Goal: Task Accomplishment & Management: Manage account settings

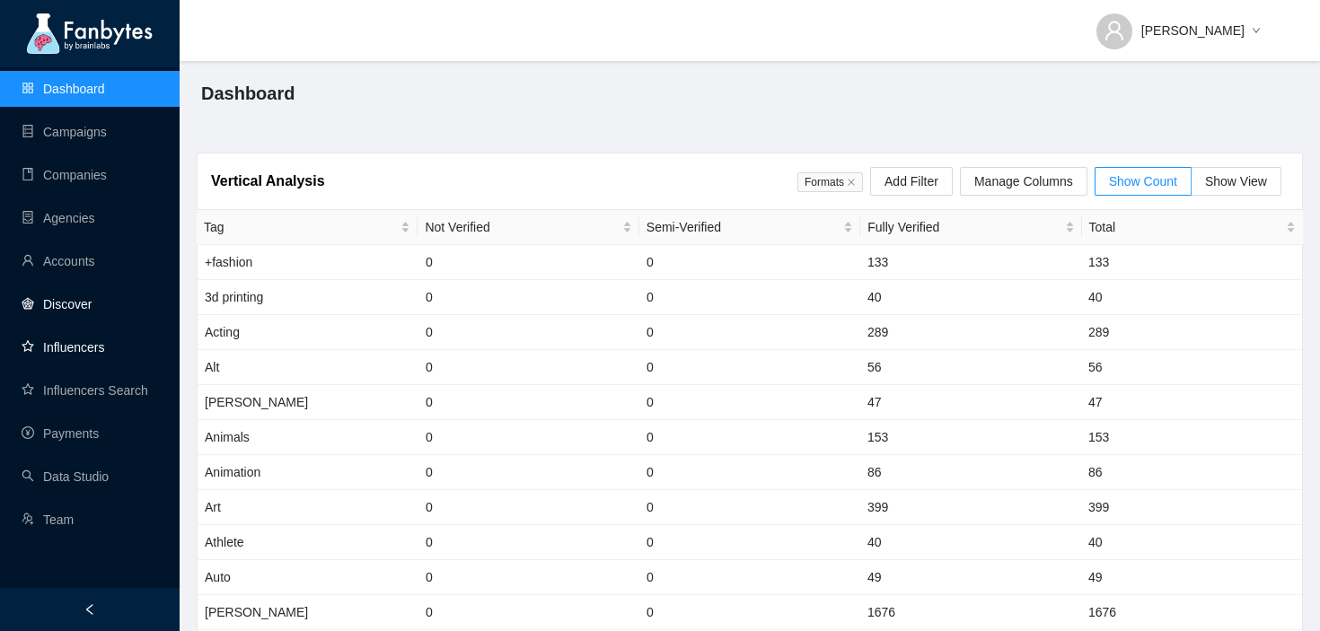
click at [92, 344] on link "Influencers" at bounding box center [63, 347] width 83 height 14
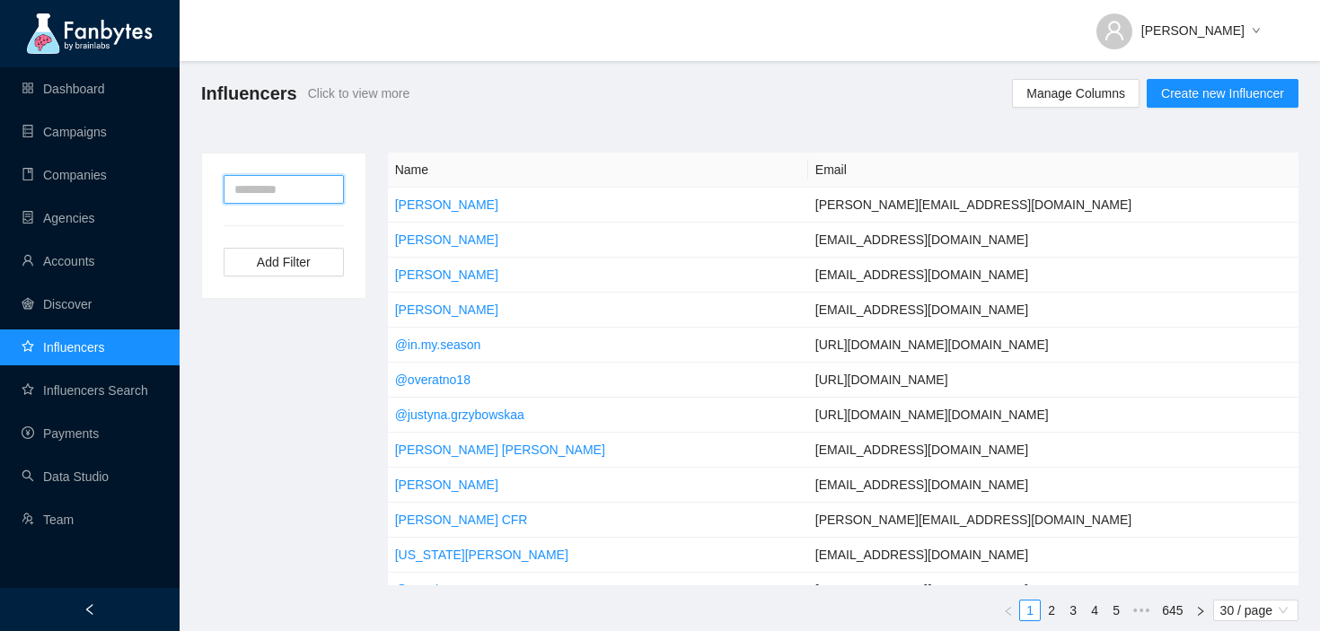
click at [300, 197] on input "text" at bounding box center [284, 189] width 120 height 29
type input "*****"
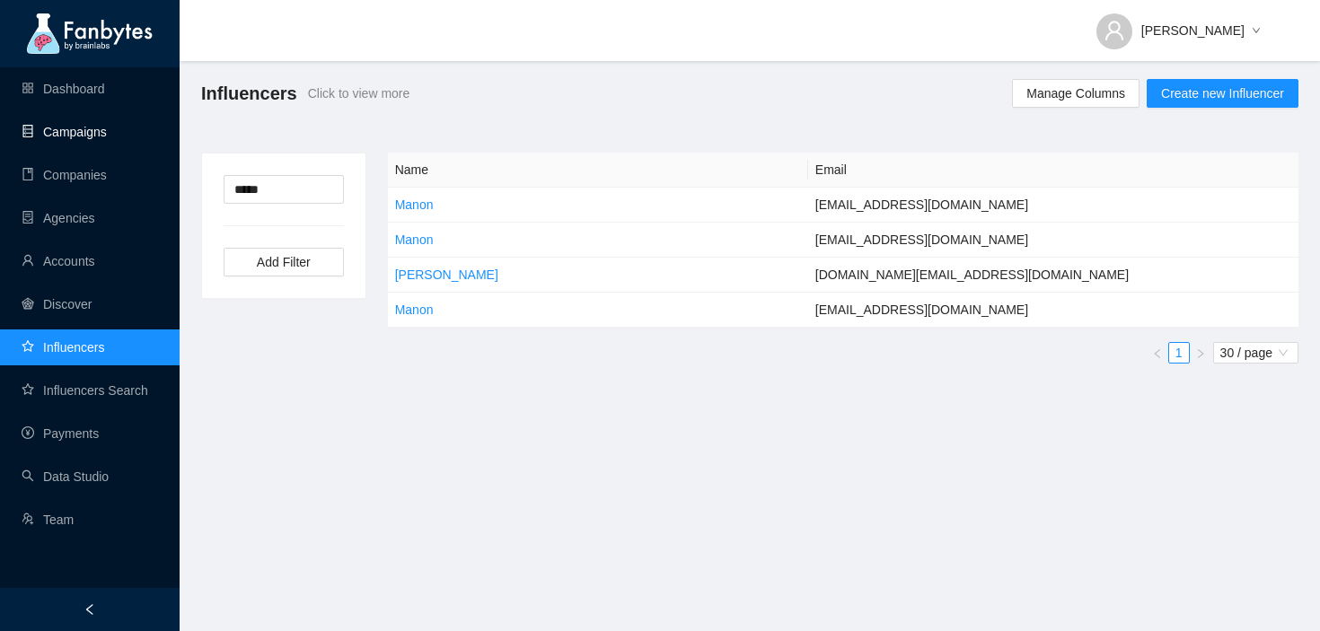
click at [107, 128] on link "Campaigns" at bounding box center [64, 132] width 85 height 14
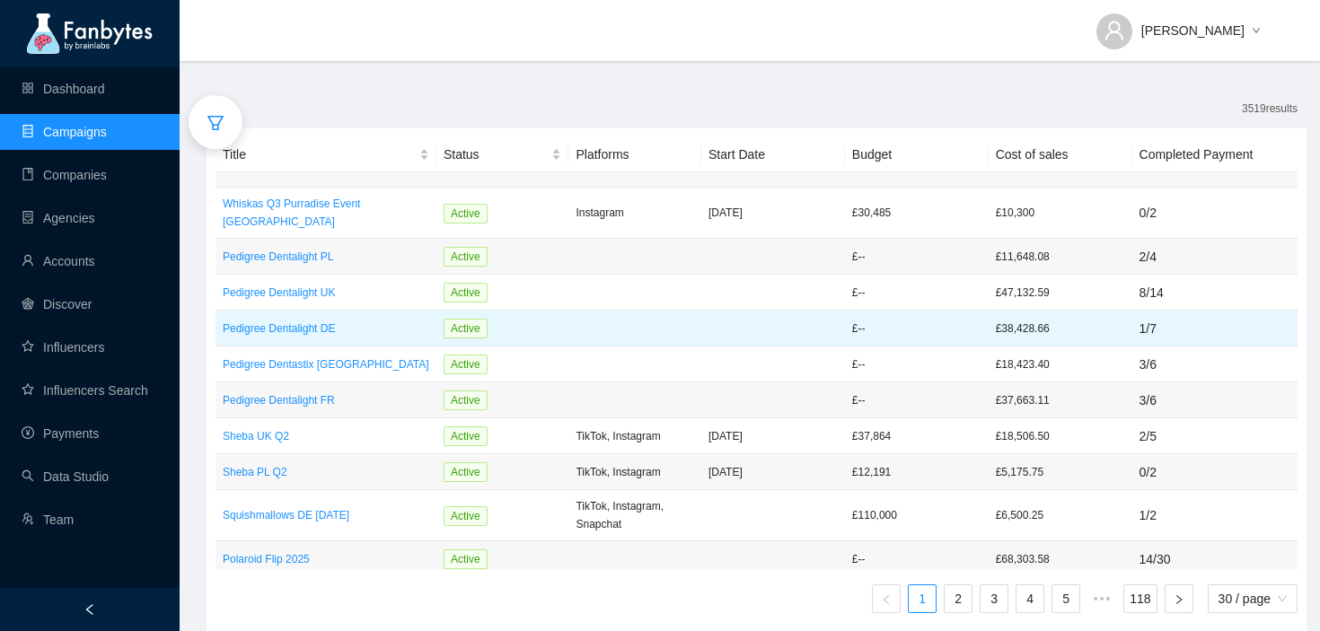
scroll to position [776, 0]
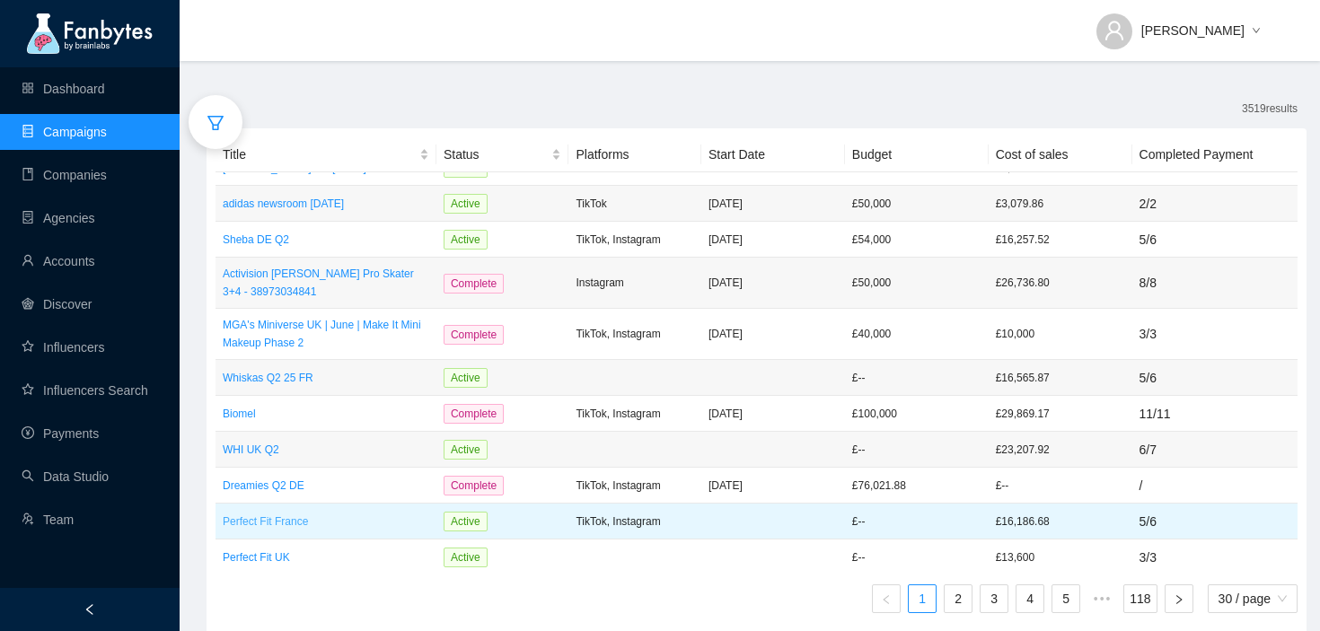
click at [287, 513] on p "Perfect Fit France" at bounding box center [326, 522] width 207 height 18
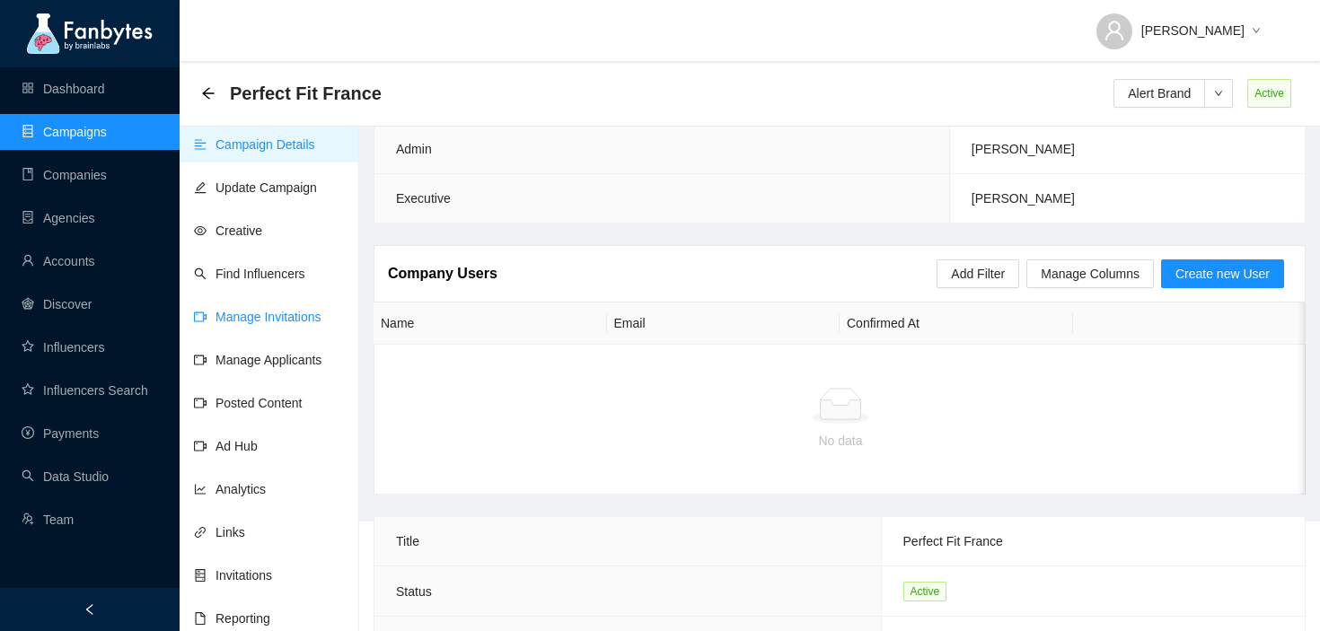
click at [309, 310] on link "Manage Invitations" at bounding box center [258, 317] width 128 height 14
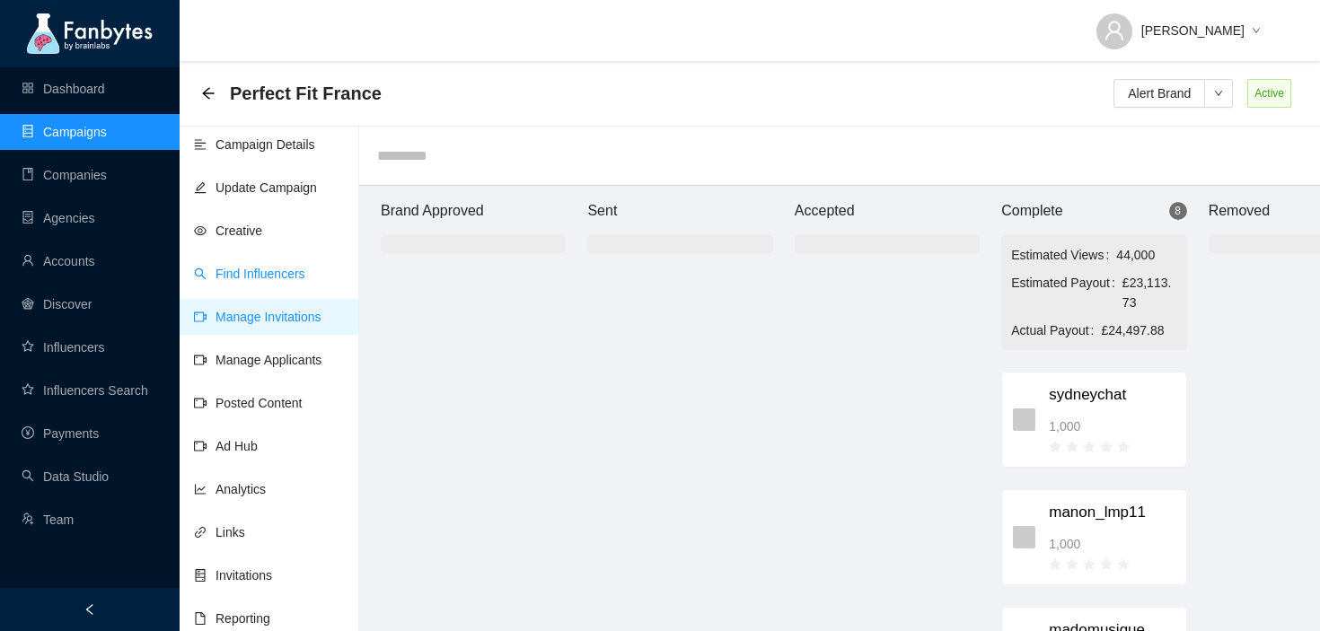
click at [272, 270] on link "Find Influencers" at bounding box center [249, 274] width 111 height 14
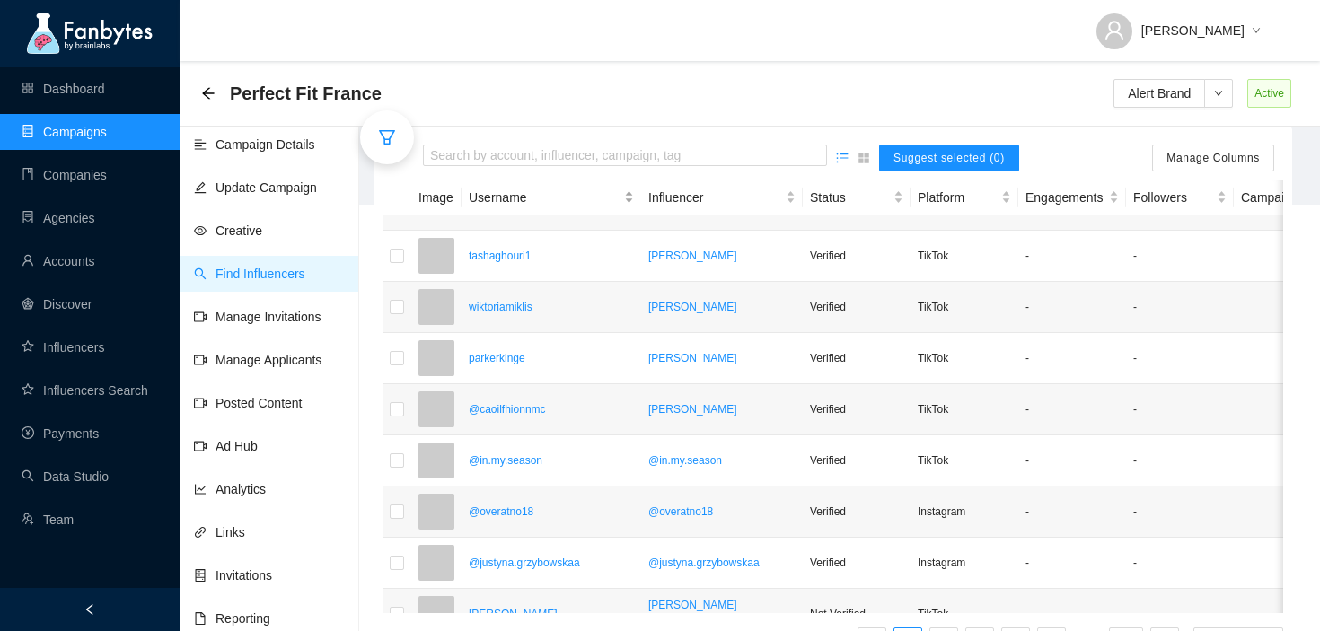
scroll to position [450, 0]
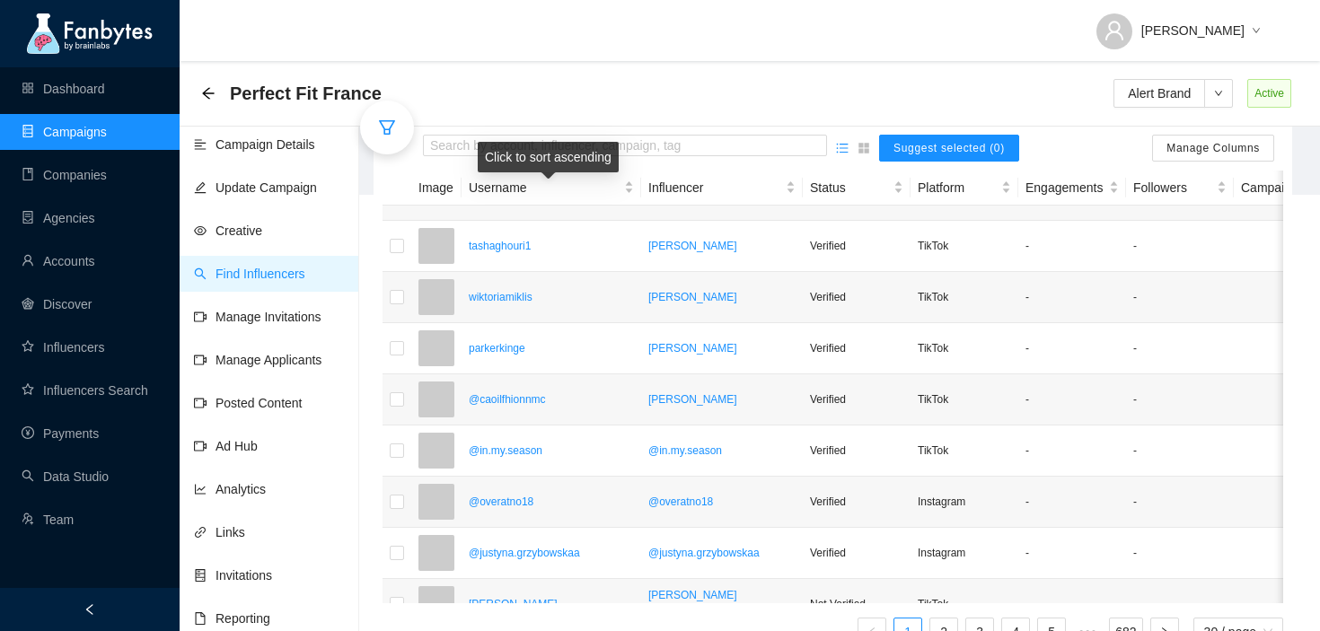
click at [564, 150] on div "Click to sort ascending" at bounding box center [548, 157] width 141 height 31
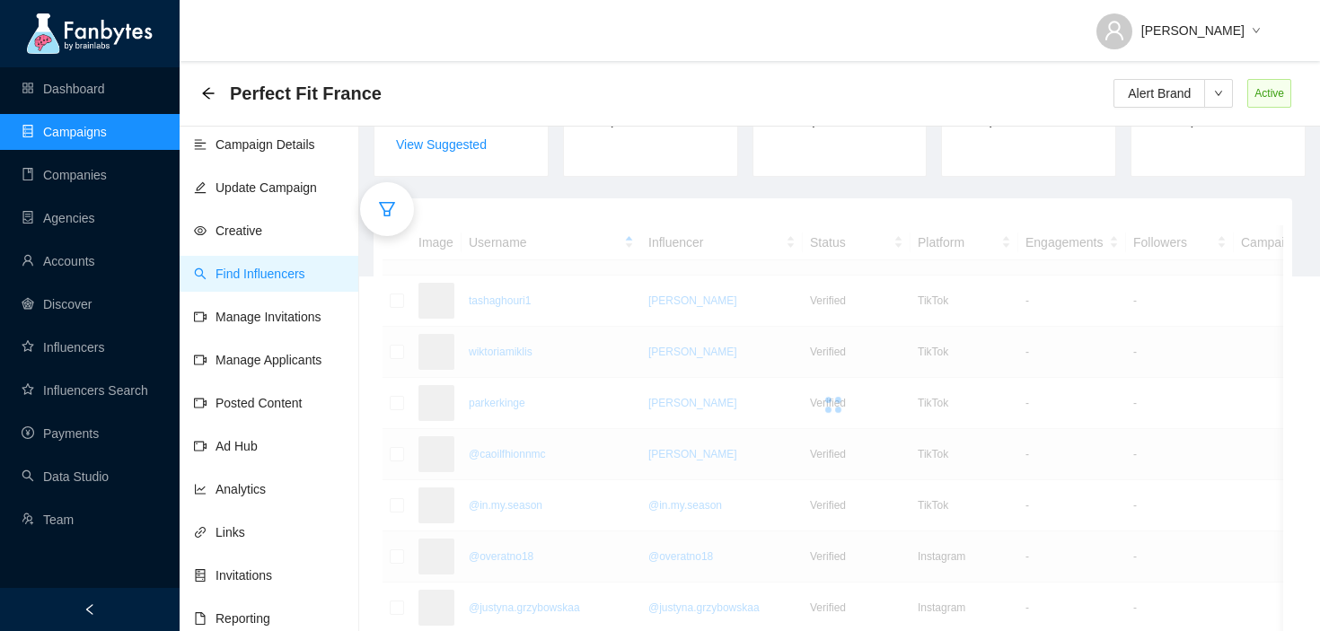
scroll to position [351, 0]
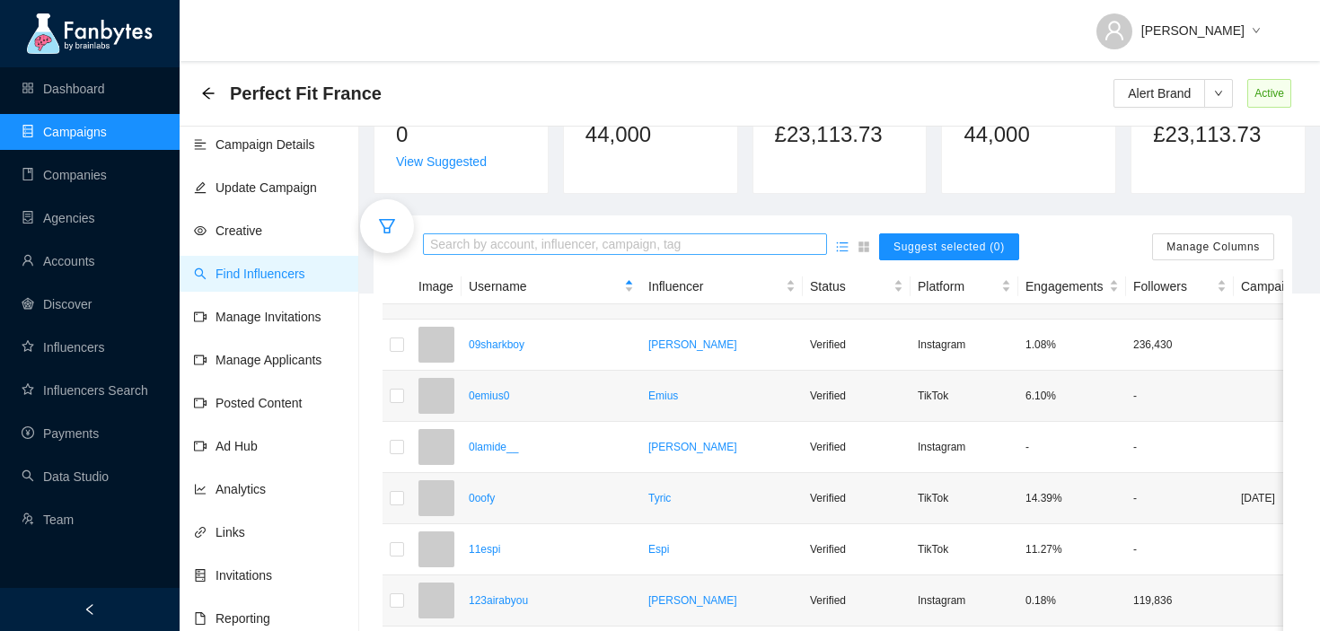
click at [557, 235] on input "search" at bounding box center [625, 245] width 390 height 20
type input "*"
type input "*****"
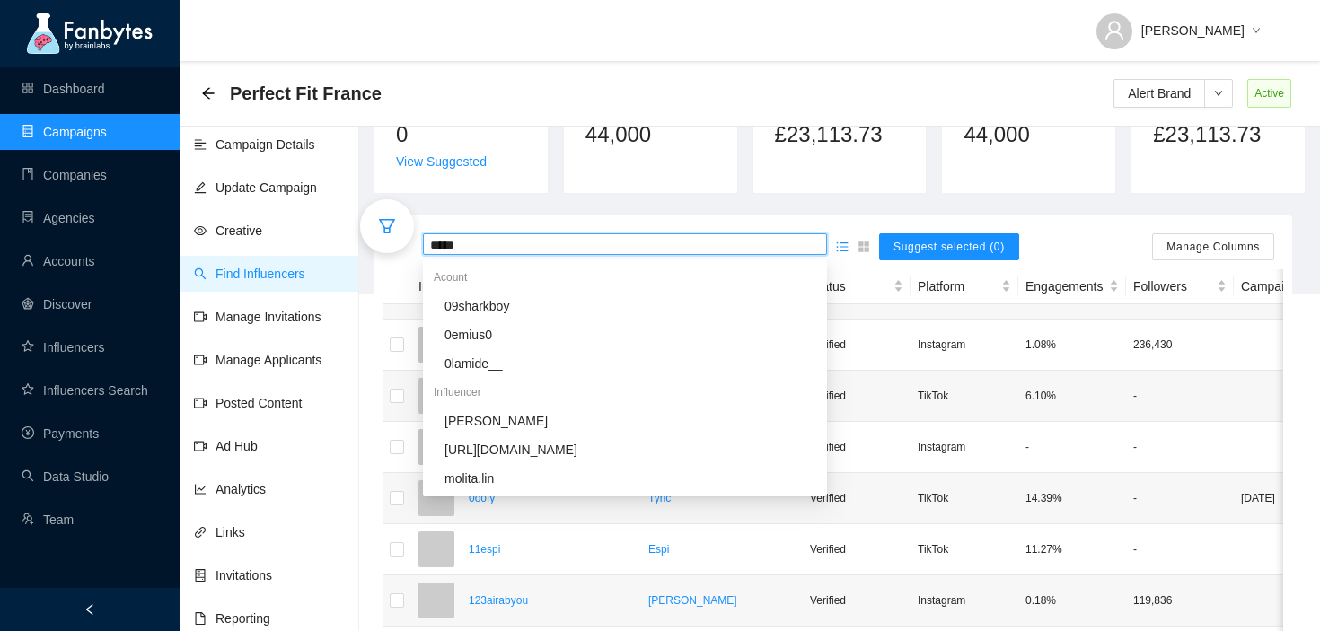
click at [574, 216] on div "***** Suggest selected (0) Manage Columns Image Username Influencer Status Plat…" at bounding box center [833, 492] width 919 height 553
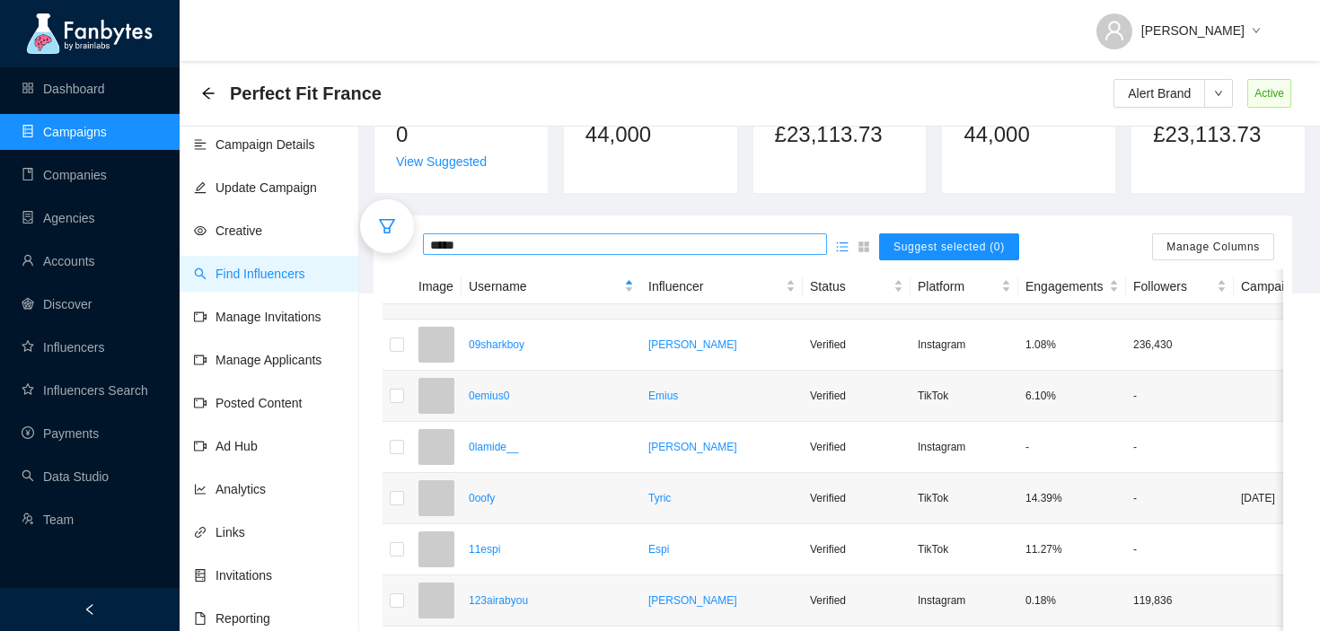
click at [564, 251] on input "*****" at bounding box center [625, 245] width 390 height 20
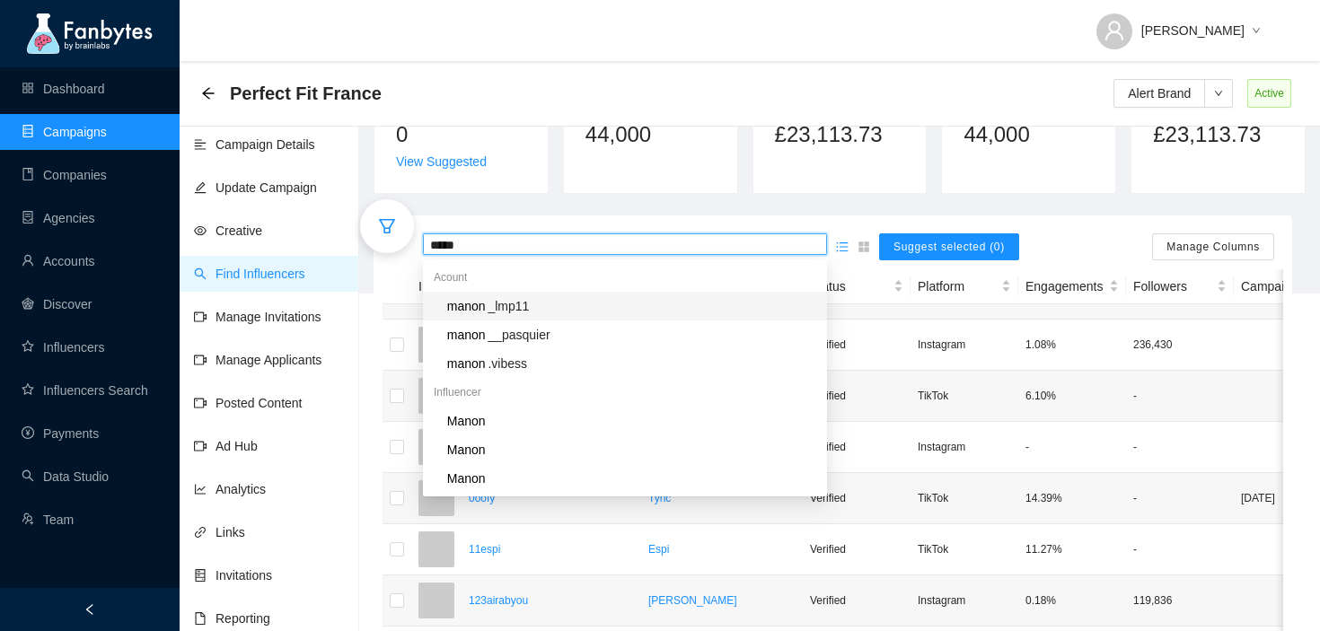
click at [537, 306] on div "manon _lmp11" at bounding box center [631, 306] width 372 height 20
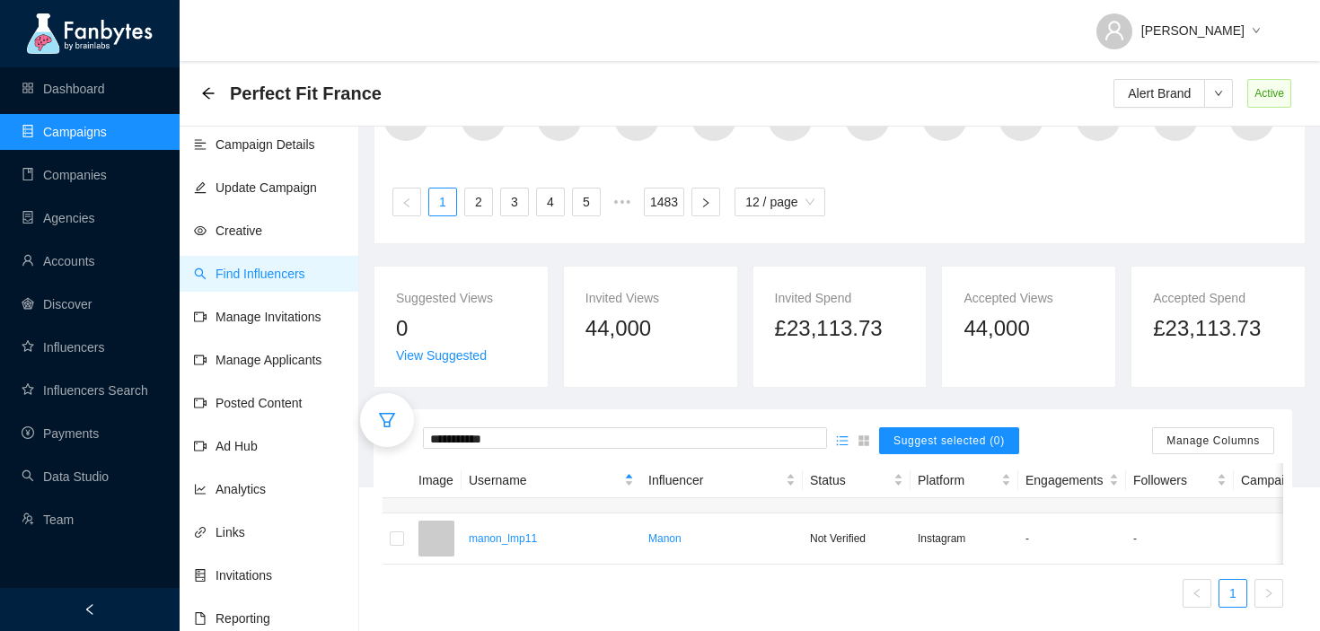
scroll to position [176, 0]
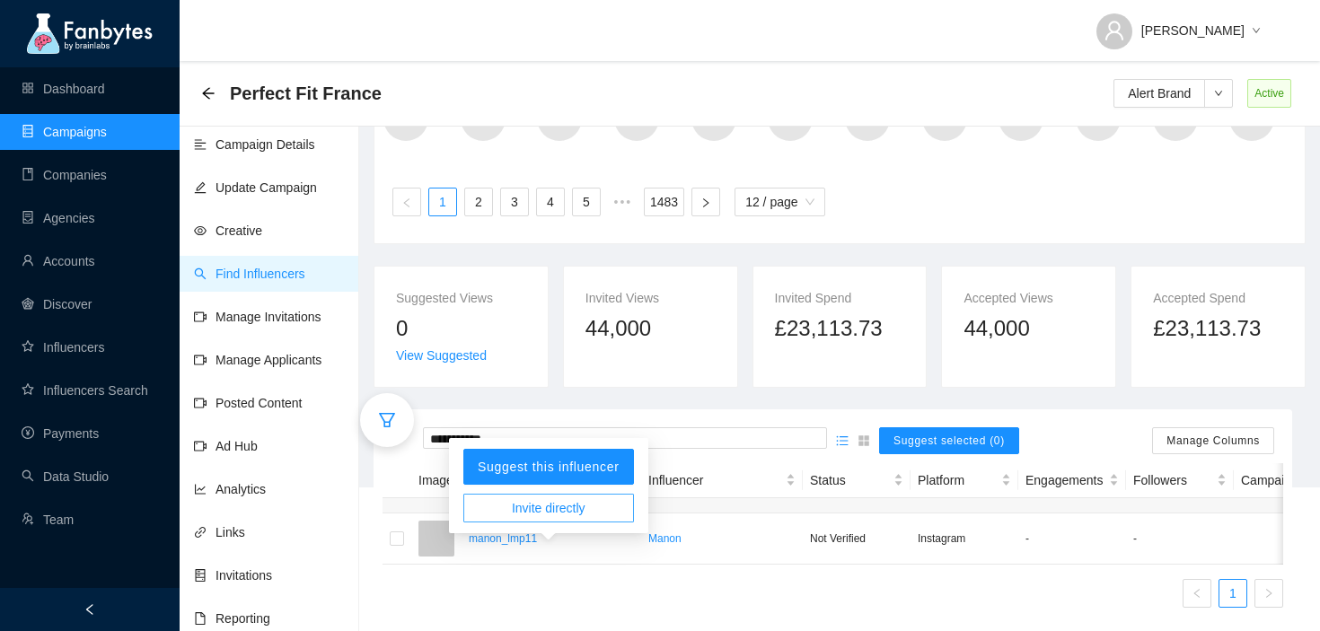
click at [560, 498] on span "Invite directly" at bounding box center [549, 508] width 74 height 20
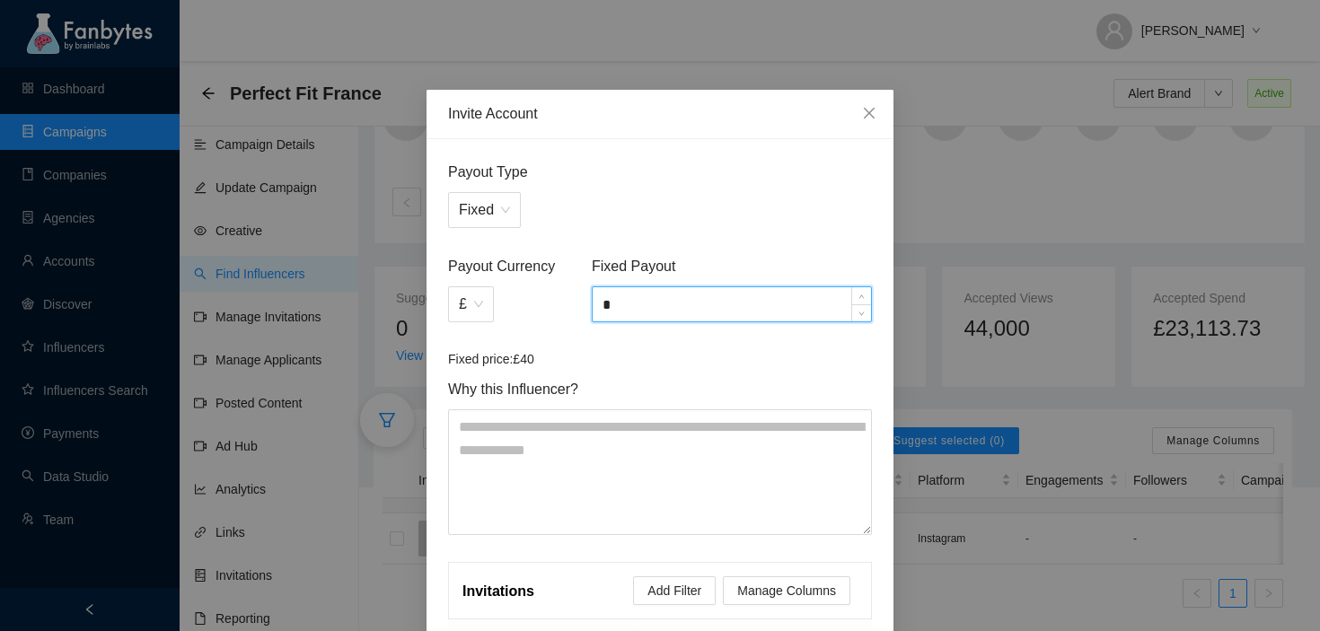
click at [683, 302] on input "*" at bounding box center [732, 304] width 278 height 34
click at [694, 319] on input "*****" at bounding box center [732, 304] width 278 height 34
type input "*****"
click at [694, 342] on div "Fixed Payout *****" at bounding box center [731, 302] width 287 height 94
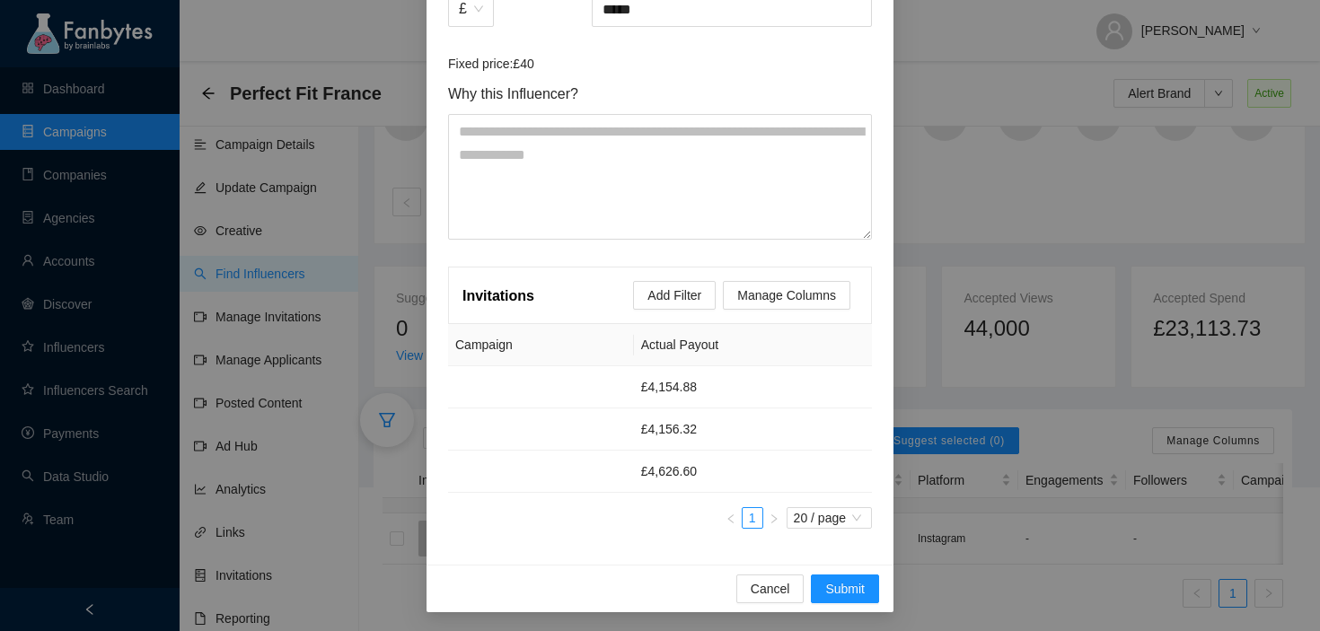
scroll to position [298, 0]
click at [860, 591] on span "Submit" at bounding box center [845, 587] width 40 height 20
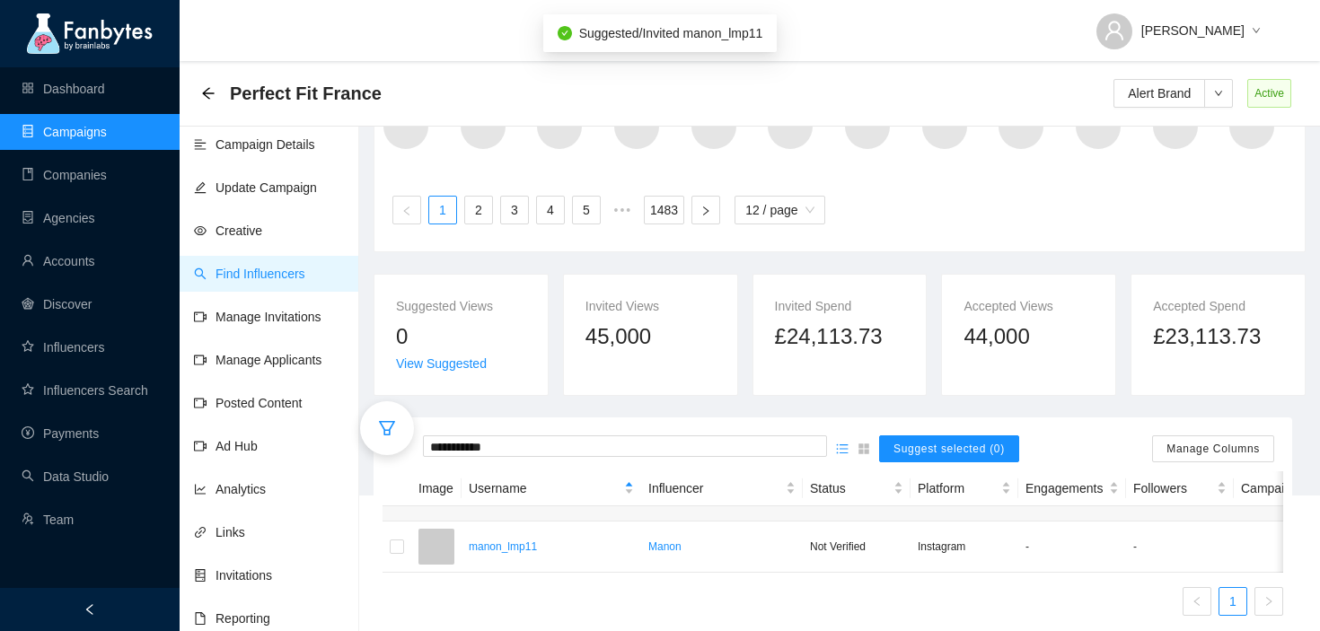
scroll to position [176, 0]
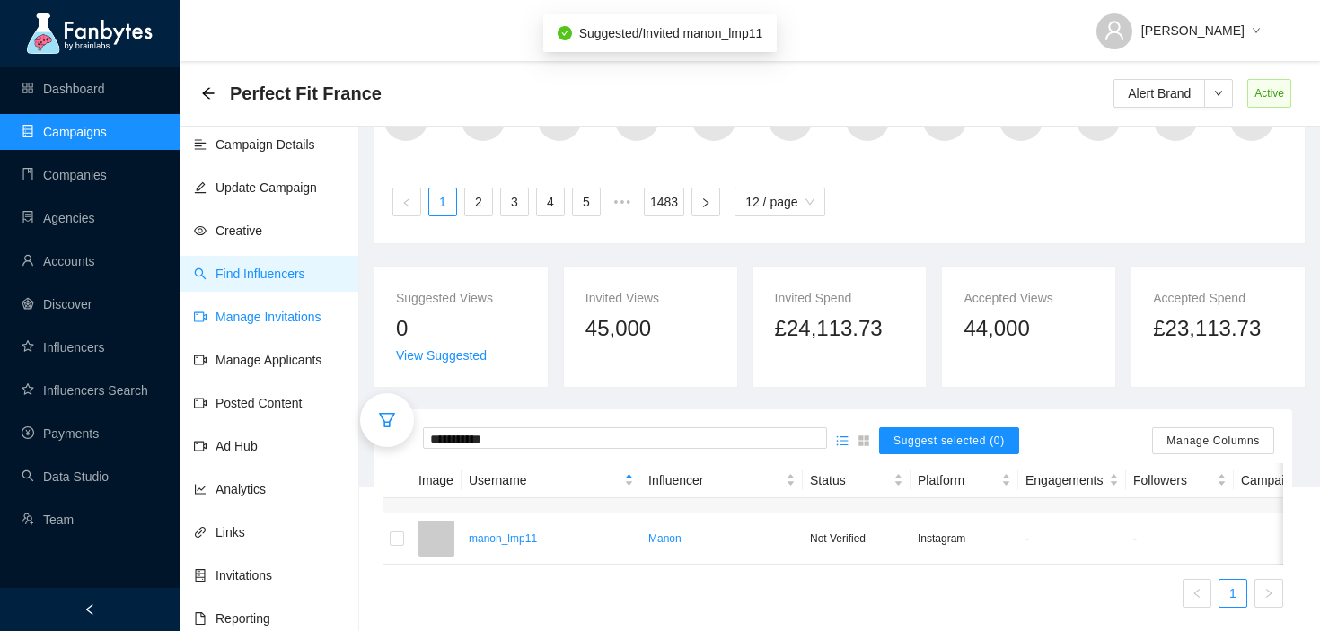
click at [290, 311] on link "Manage Invitations" at bounding box center [258, 317] width 128 height 14
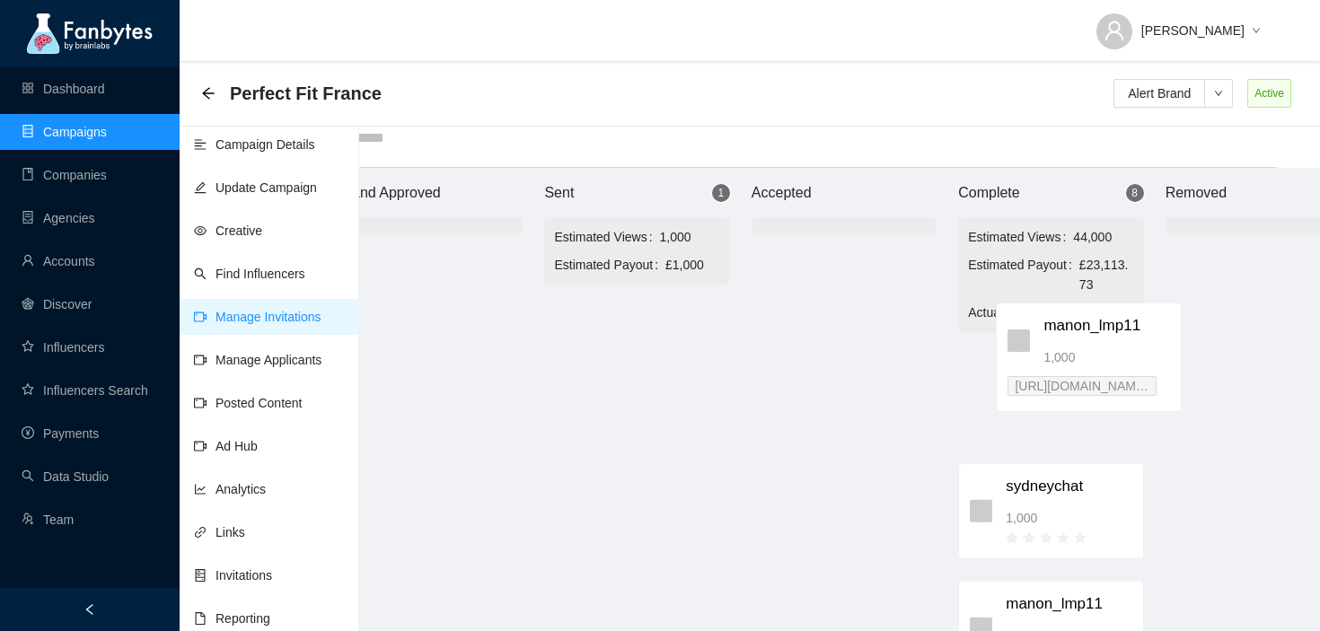
drag, startPoint x: 717, startPoint y: 313, endPoint x: 1127, endPoint y: 307, distance: 410.5
click at [1129, 308] on div "Brand Approved Sent 1 Estimated Views 1,000 Estimated Payout £1,000 manon_lmp11…" at bounding box center [844, 399] width 1078 height 463
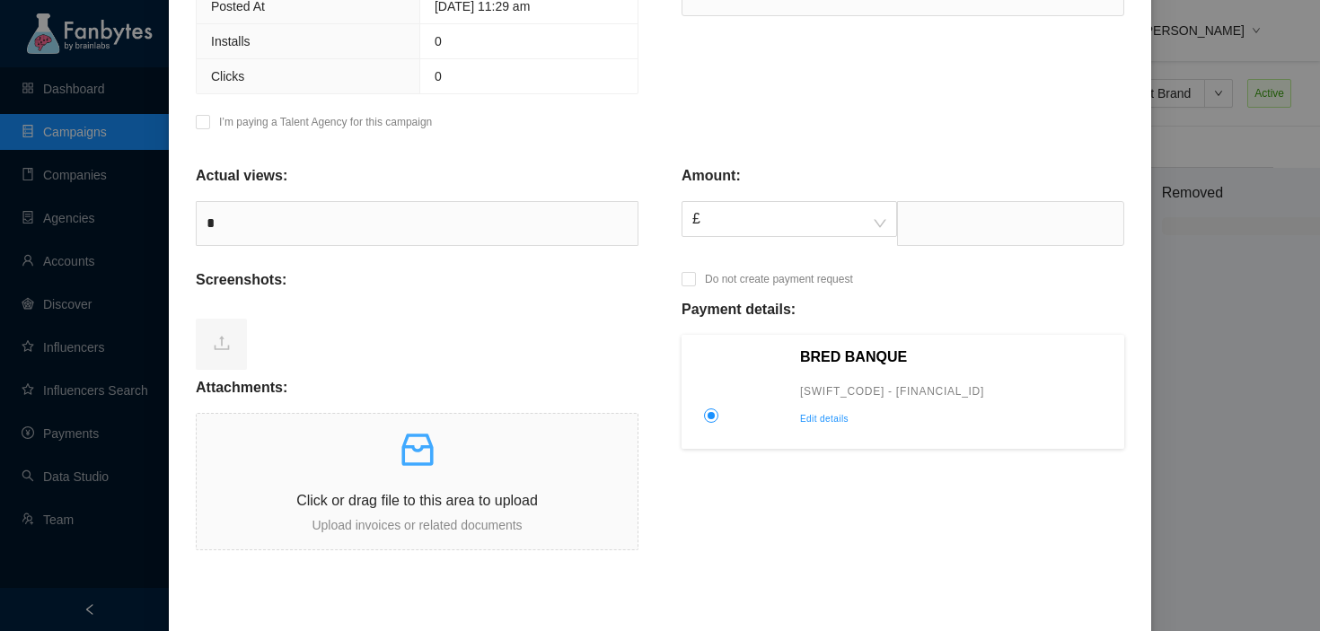
scroll to position [497, 0]
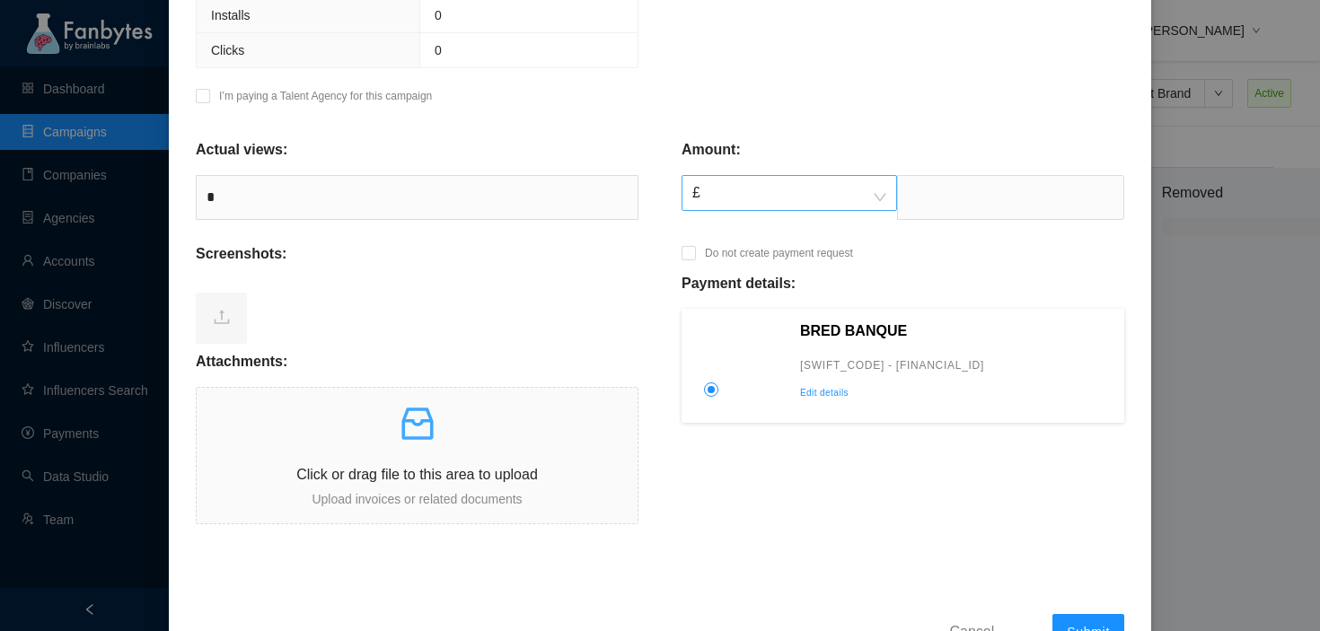
click at [829, 191] on span "£" at bounding box center [789, 193] width 194 height 34
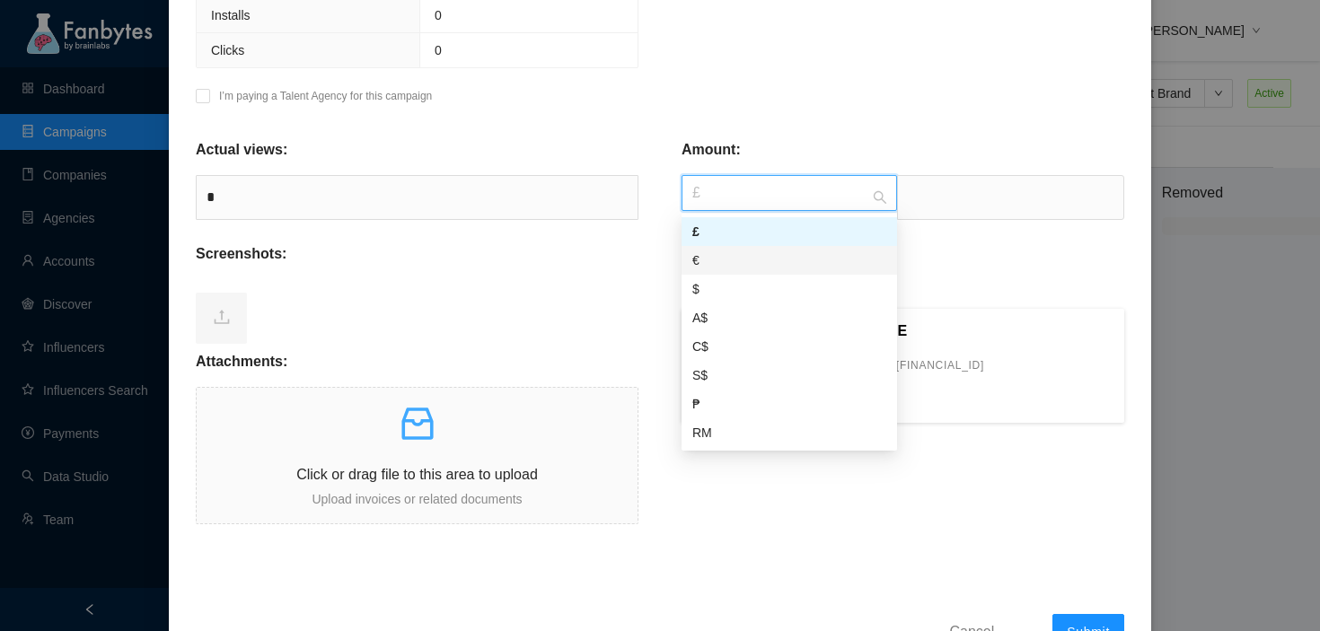
click at [753, 255] on div "€" at bounding box center [789, 261] width 194 height 20
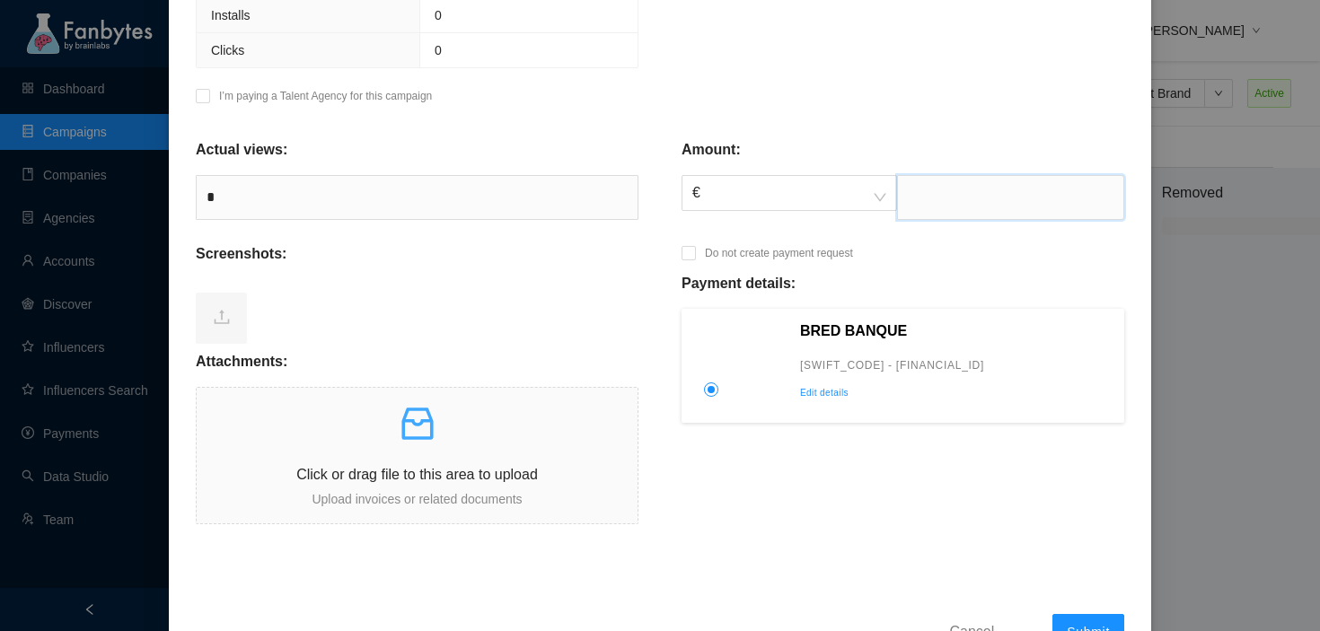
click at [941, 210] on input "text" at bounding box center [1010, 197] width 227 height 45
click at [609, 254] on div "Screenshots:" at bounding box center [417, 261] width 443 height 36
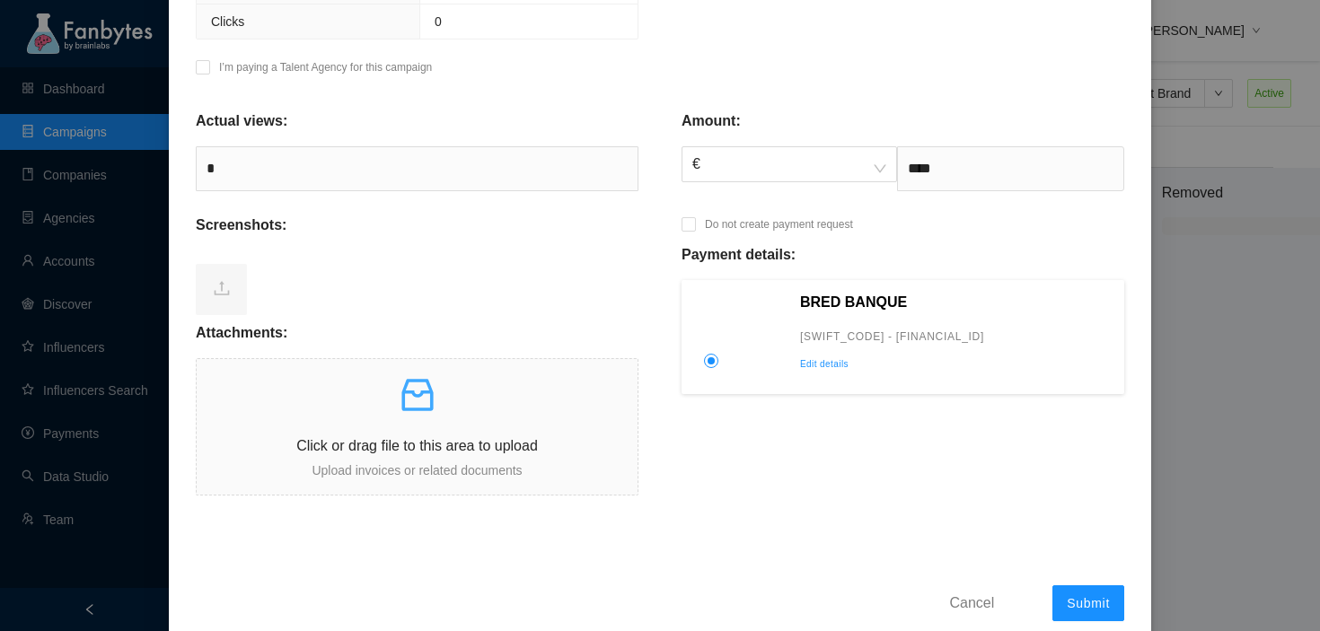
scroll to position [528, 0]
click at [460, 402] on p at bounding box center [417, 392] width 441 height 43
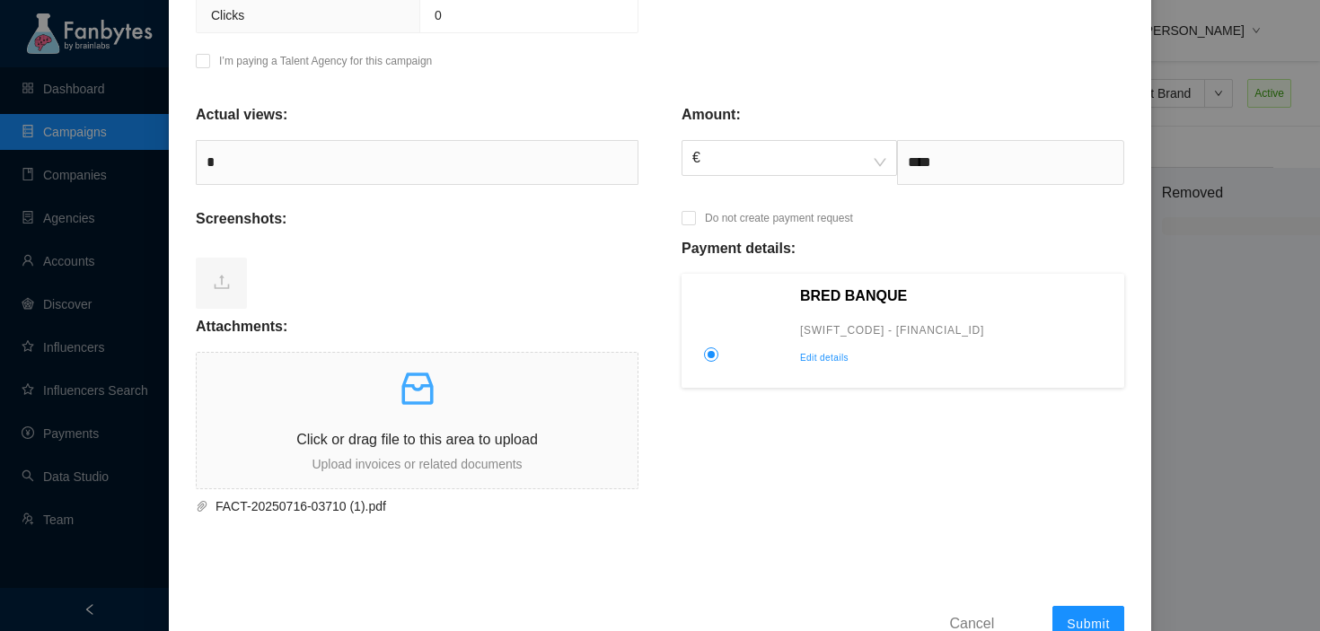
scroll to position [586, 0]
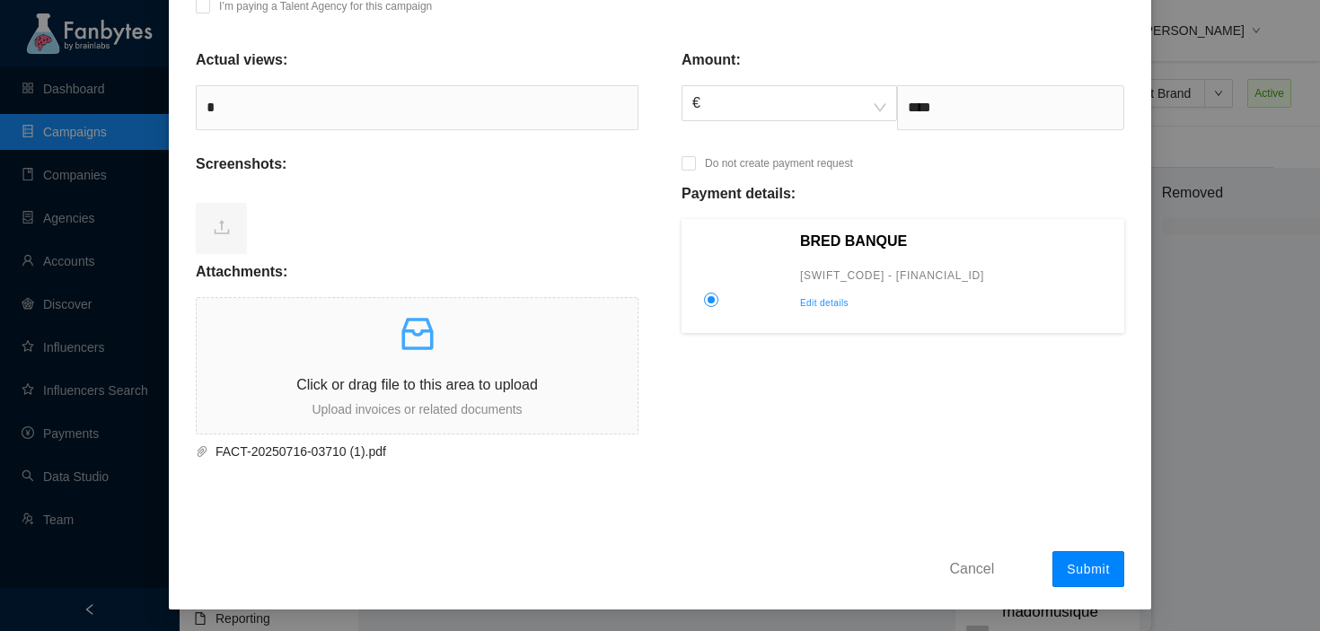
click at [1118, 570] on button "Submit" at bounding box center [1089, 569] width 72 height 36
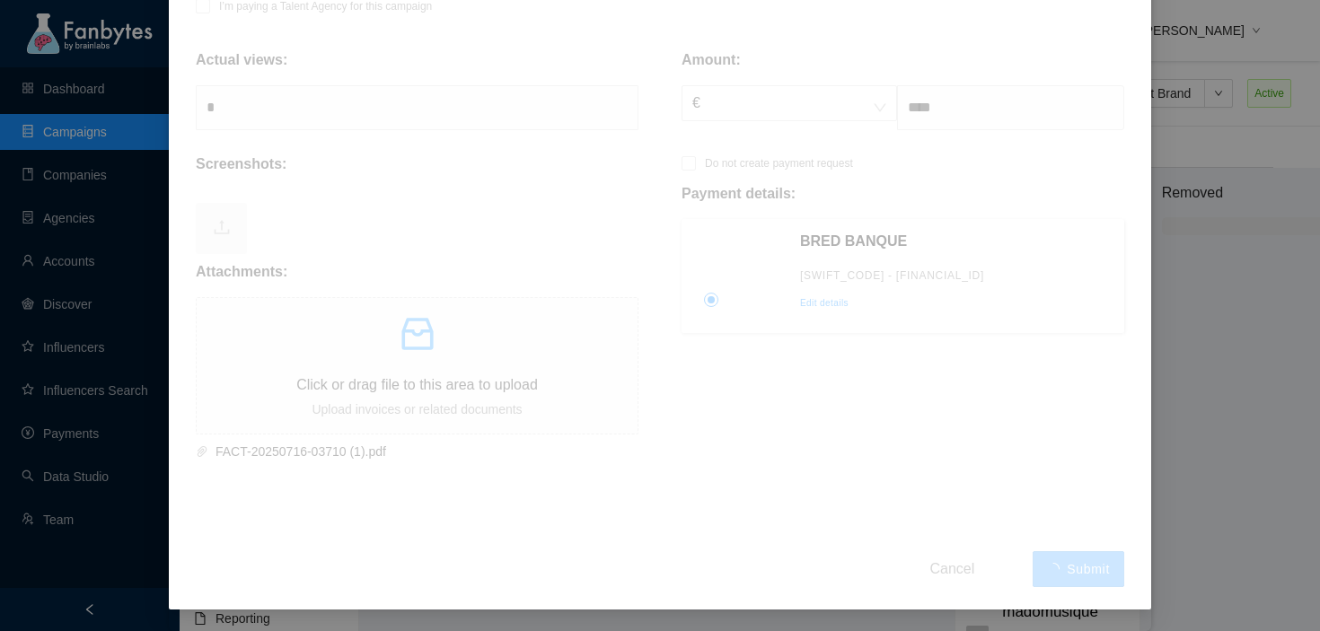
type input "******"
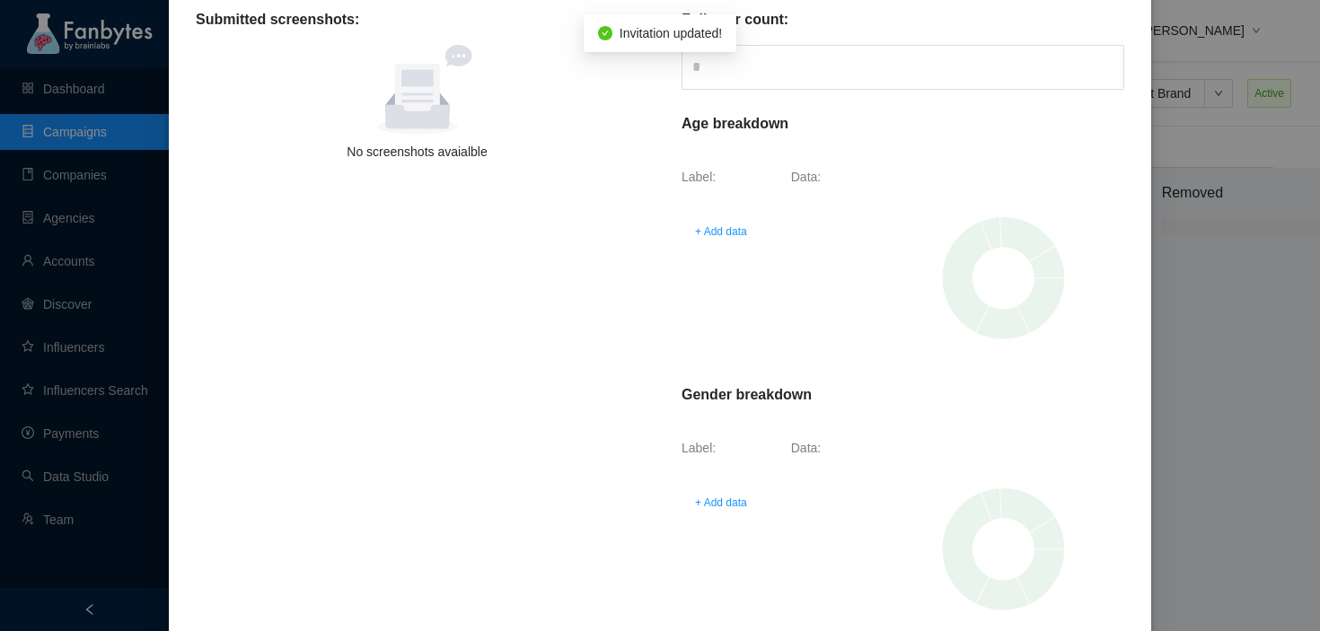
scroll to position [0, 0]
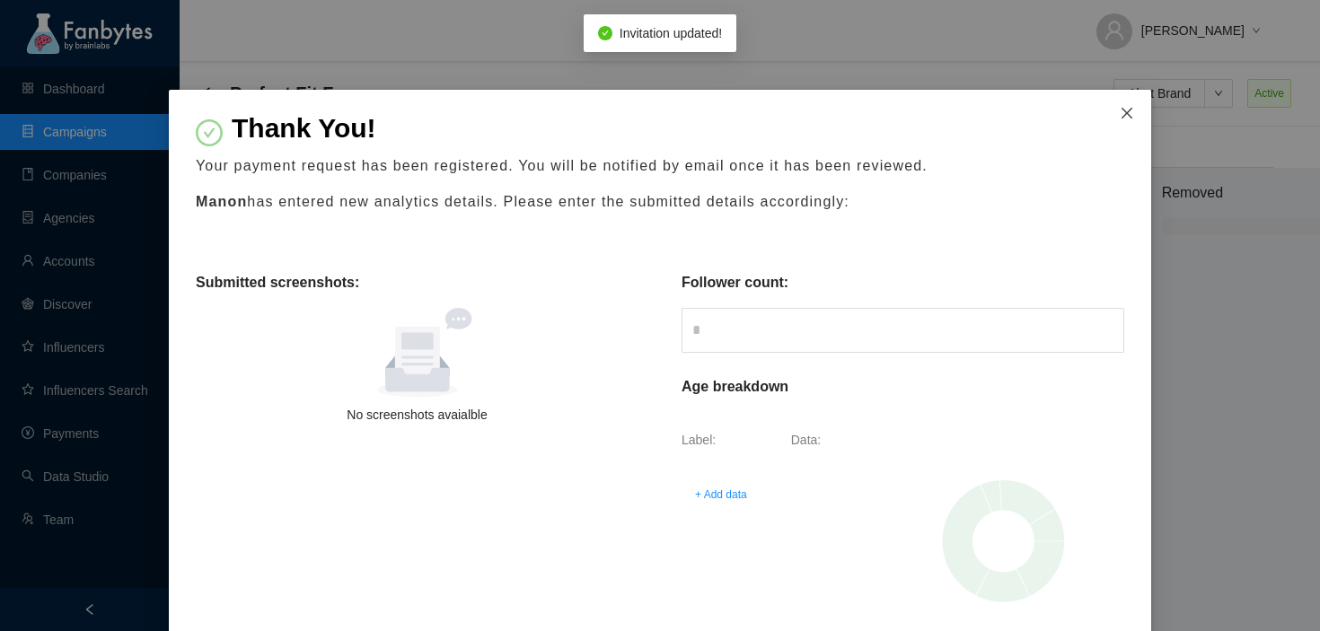
click at [1125, 118] on icon "close" at bounding box center [1127, 113] width 14 height 14
